Goal: Find specific page/section: Find specific page/section

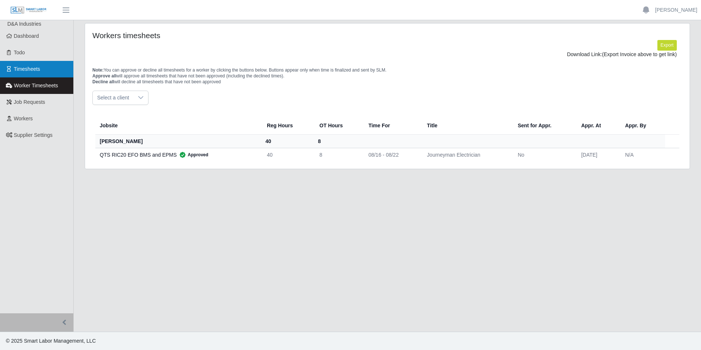
click at [52, 77] on link "Timesheets" at bounding box center [36, 69] width 73 height 17
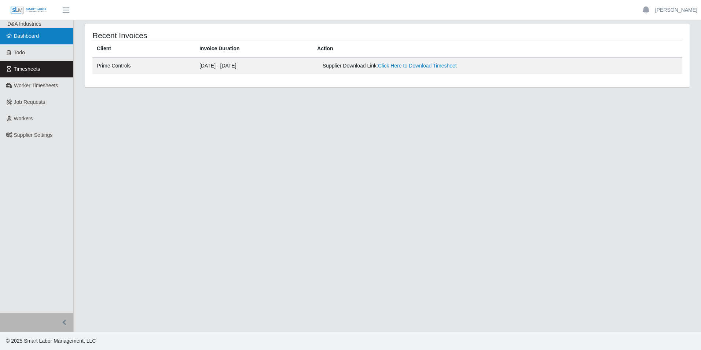
click at [41, 32] on link "Dashboard" at bounding box center [36, 36] width 73 height 17
